Goal: Transaction & Acquisition: Purchase product/service

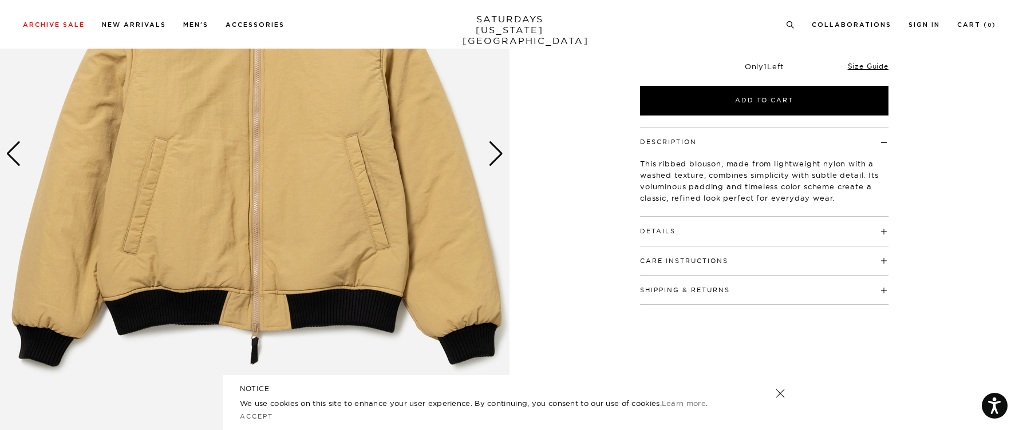
scroll to position [222, 0]
click at [503, 153] on div "Next slide" at bounding box center [495, 154] width 15 height 25
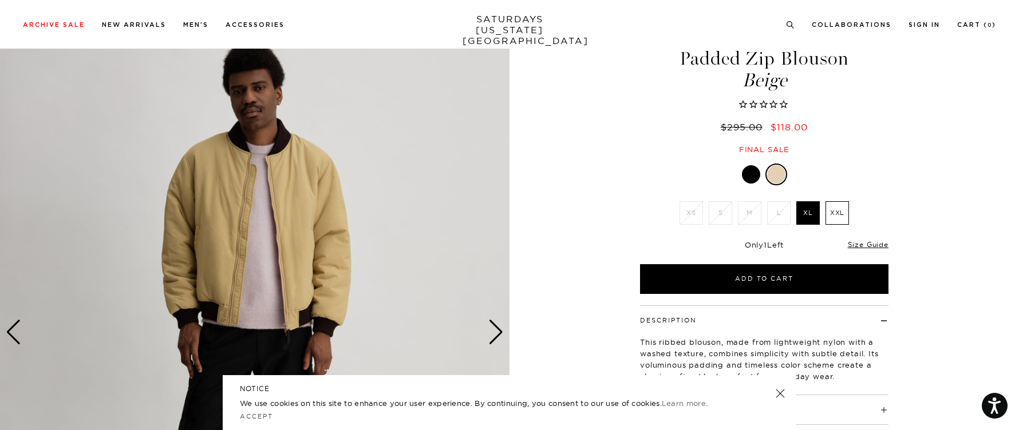
scroll to position [101, 0]
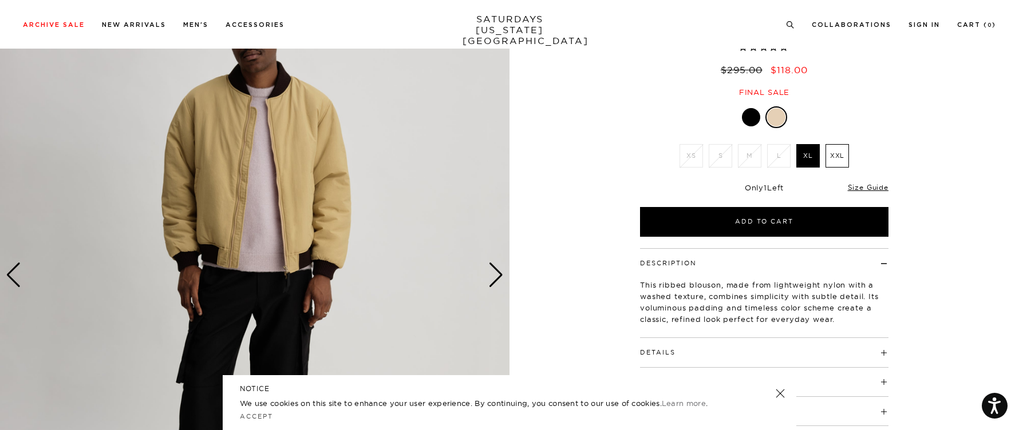
click at [497, 275] on div "Next slide" at bounding box center [495, 275] width 15 height 25
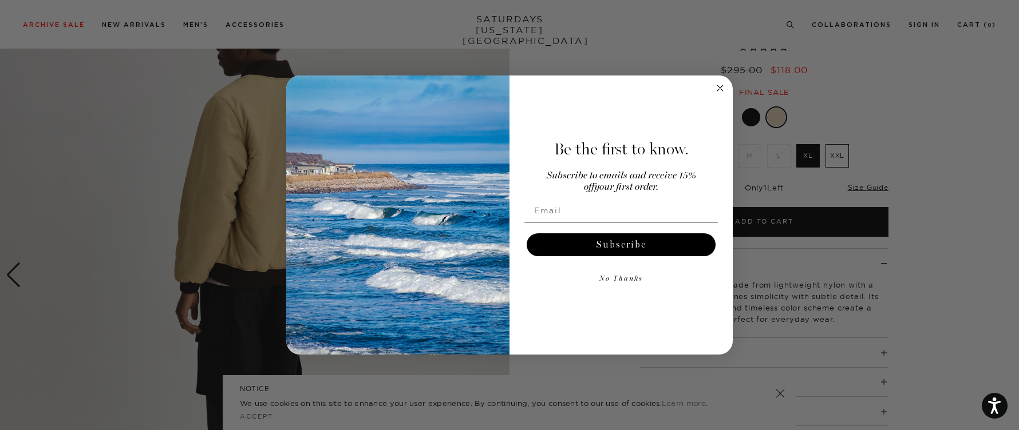
click at [497, 275] on img "POPUP Form" at bounding box center [397, 215] width 223 height 279
click at [718, 90] on circle "Close dialog" at bounding box center [720, 88] width 13 height 13
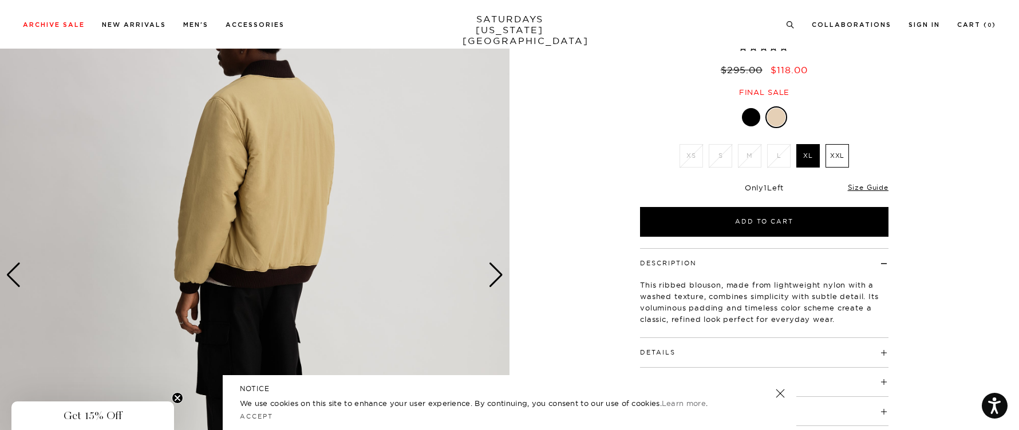
click at [497, 265] on div "Next slide" at bounding box center [495, 275] width 15 height 25
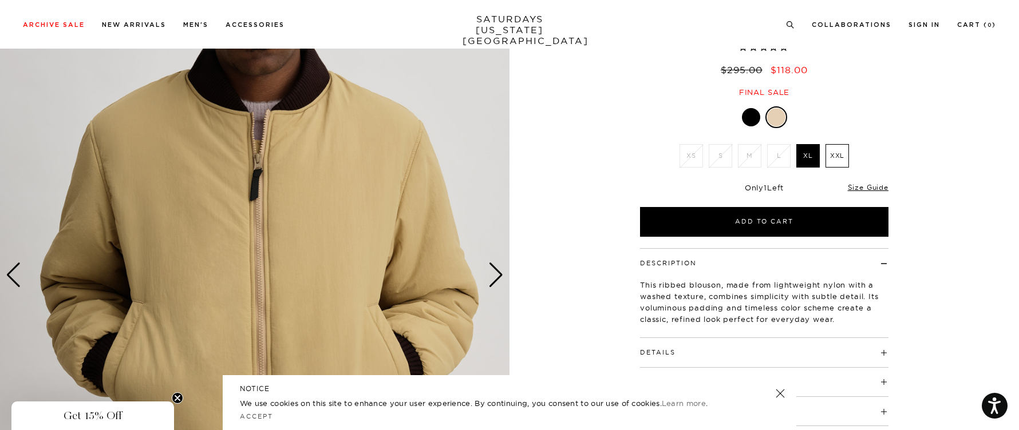
click at [497, 265] on div "Next slide" at bounding box center [495, 275] width 15 height 25
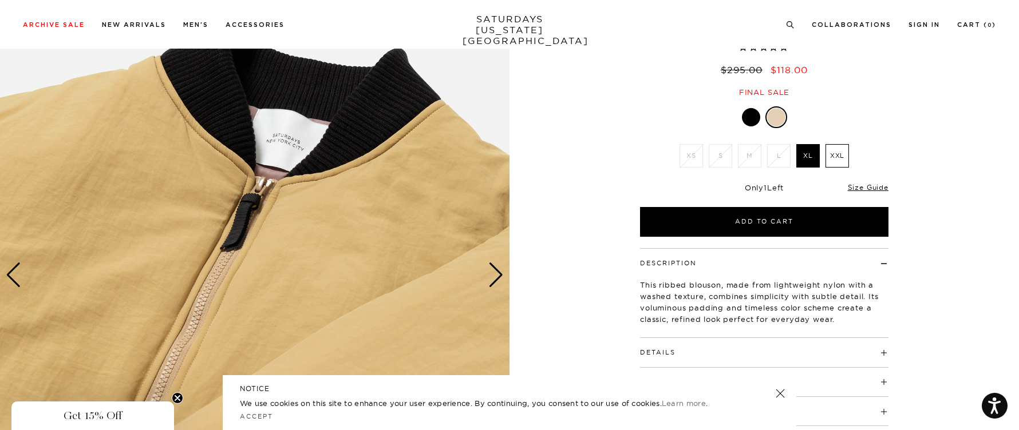
click at [839, 153] on label "XXL" at bounding box center [836, 155] width 23 height 23
click at [0, 0] on input "XXL" at bounding box center [0, 0] width 0 height 0
click at [877, 187] on link "Size Guide" at bounding box center [868, 187] width 41 height 9
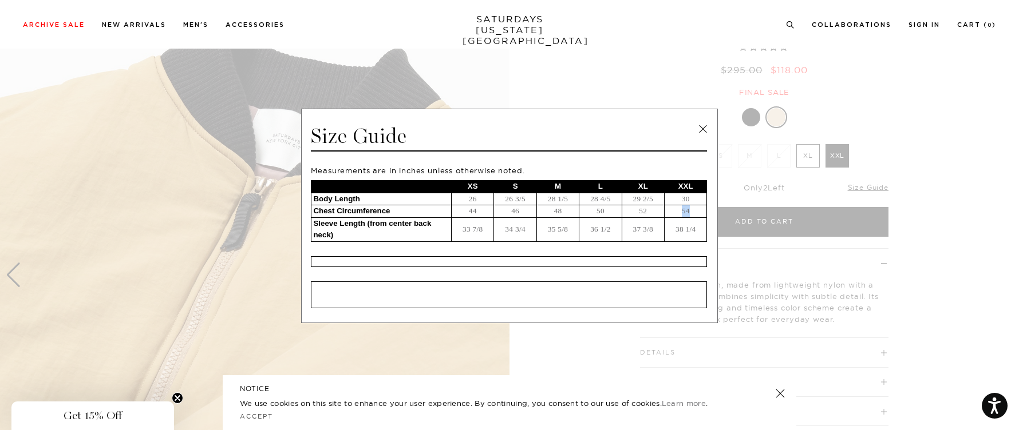
drag, startPoint x: 688, startPoint y: 210, endPoint x: 676, endPoint y: 211, distance: 12.0
click at [676, 211] on td "54" at bounding box center [685, 212] width 42 height 13
click at [980, 183] on span at bounding box center [505, 215] width 1010 height 430
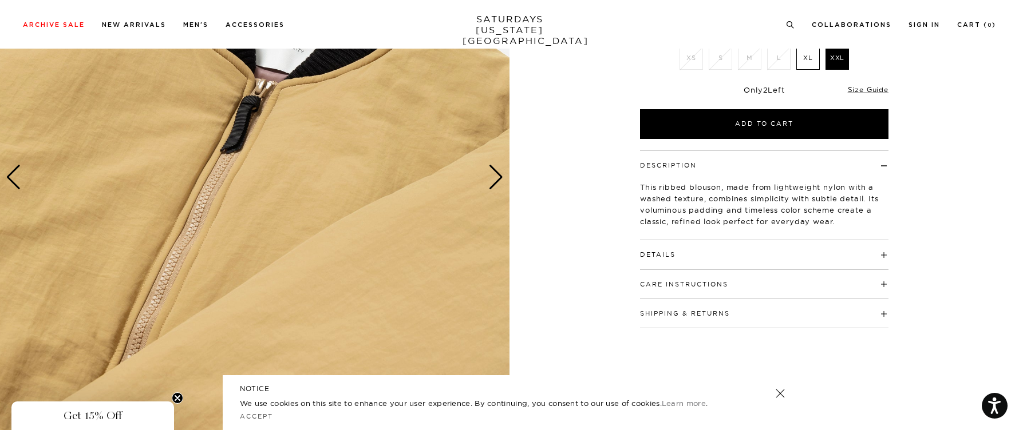
scroll to position [0, 0]
